Goal: Task Accomplishment & Management: Manage account settings

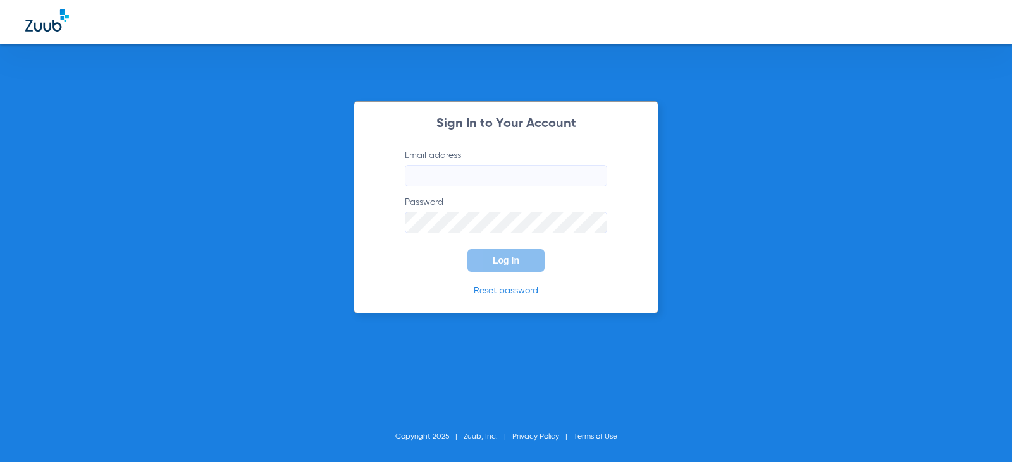
type input "[EMAIL_ADDRESS][DOMAIN_NAME]"
click at [508, 266] on button "Log In" at bounding box center [506, 260] width 77 height 23
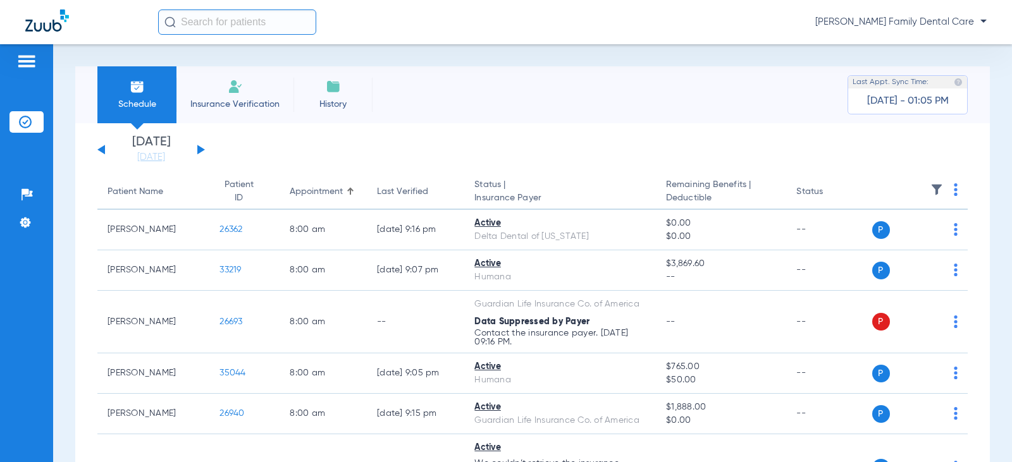
click at [198, 144] on div "[DATE] [DATE] [DATE] [DATE] [DATE] [DATE] [DATE] [DATE] [DATE] [DATE] [DATE] [D…" at bounding box center [151, 150] width 108 height 28
click at [199, 147] on button at bounding box center [201, 149] width 8 height 9
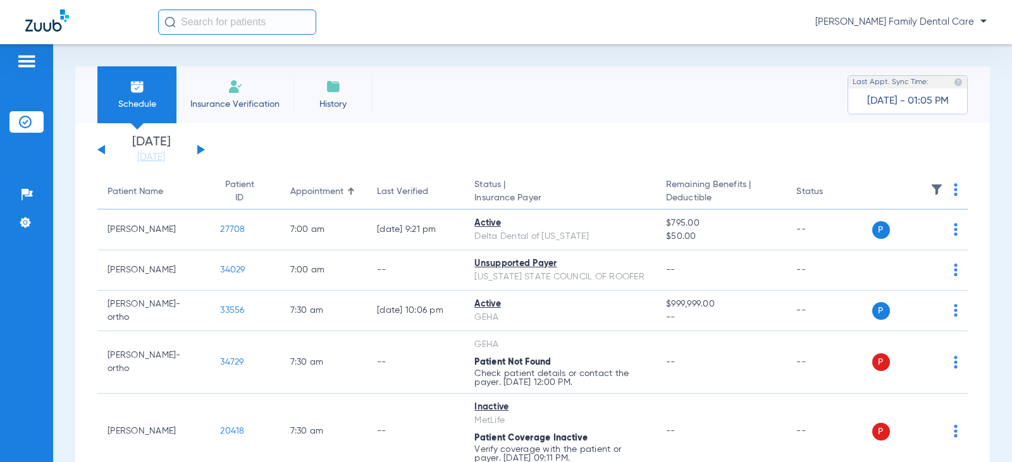
click at [199, 147] on button at bounding box center [201, 149] width 8 height 9
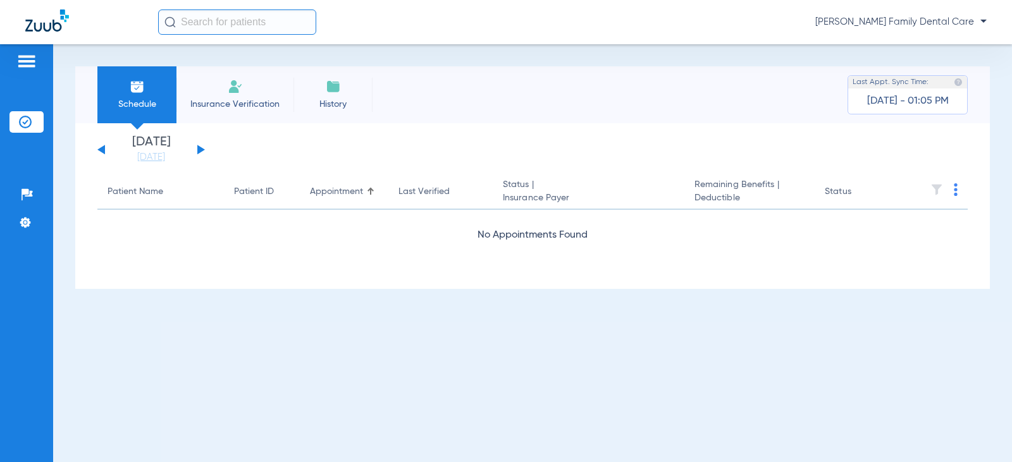
click at [199, 147] on button at bounding box center [201, 149] width 8 height 9
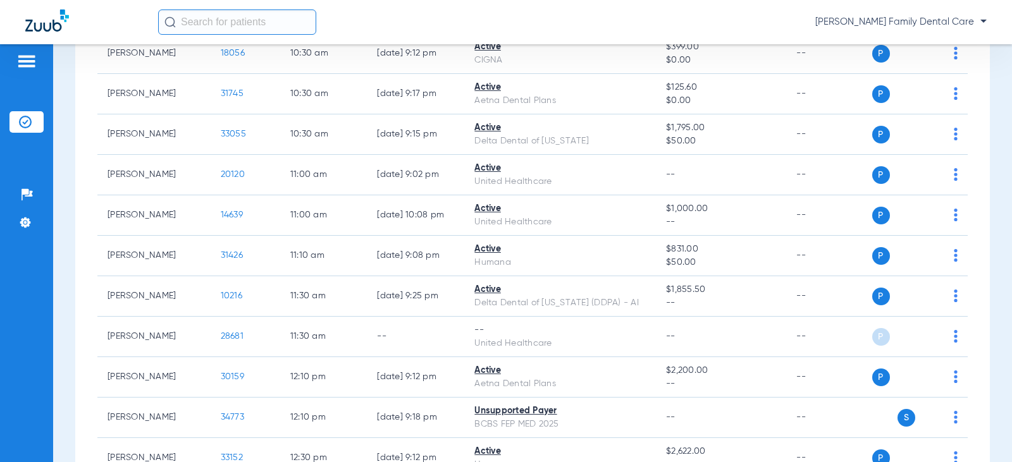
scroll to position [886, 0]
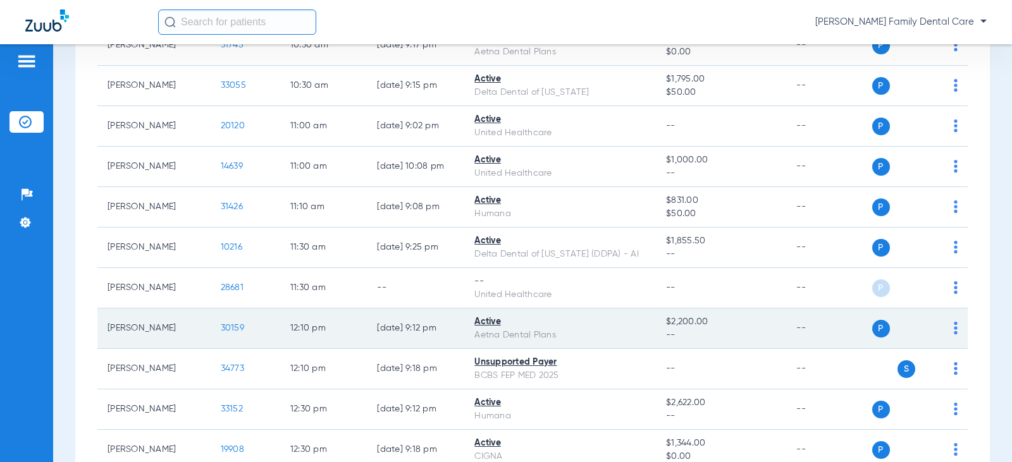
click at [950, 320] on td "P S" at bounding box center [920, 329] width 96 height 40
click at [943, 320] on div "P S" at bounding box center [915, 329] width 86 height 18
click at [954, 322] on img at bounding box center [956, 328] width 4 height 13
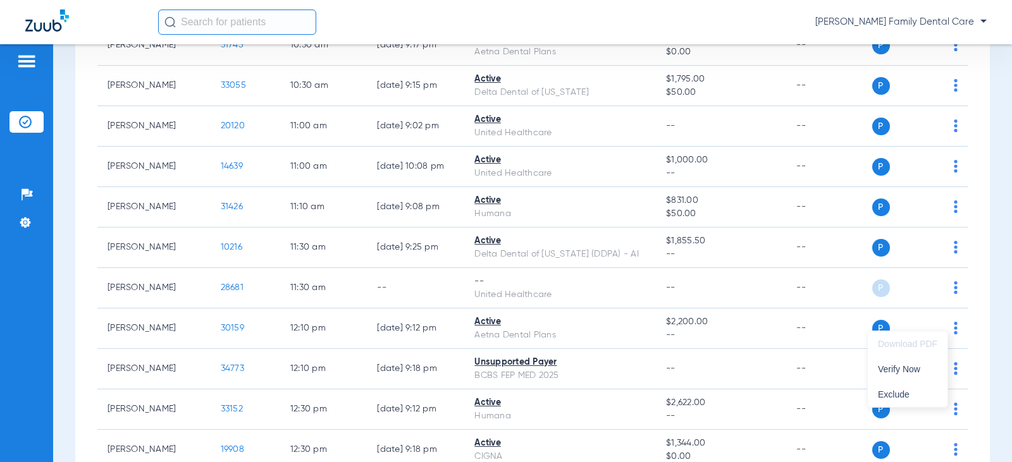
click at [604, 338] on div at bounding box center [506, 231] width 1012 height 462
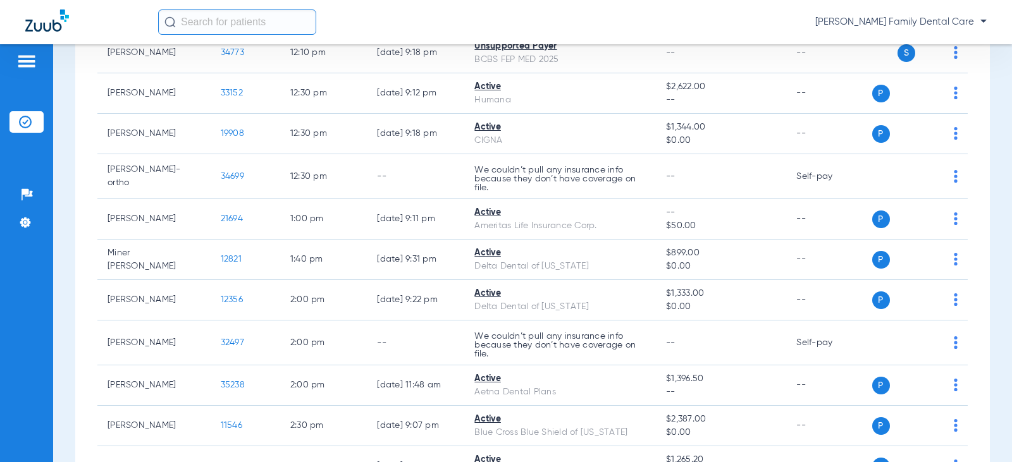
scroll to position [1139, 0]
